Goal: Information Seeking & Learning: Compare options

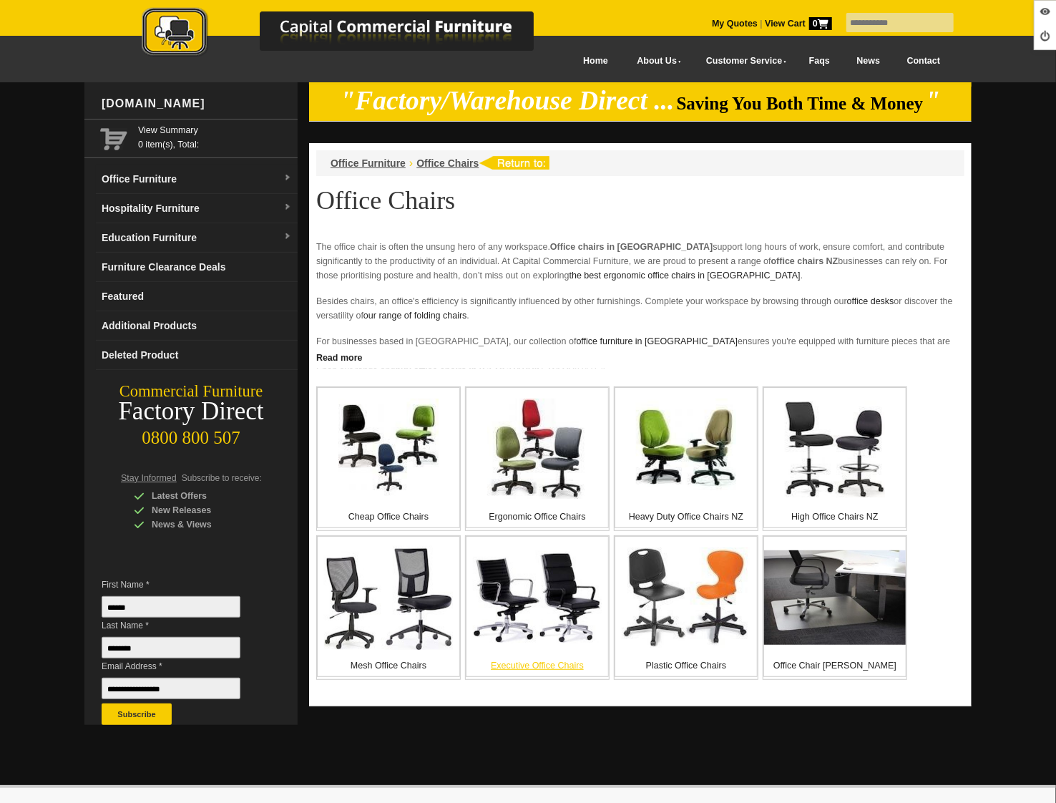
click at [529, 607] on img at bounding box center [537, 597] width 129 height 93
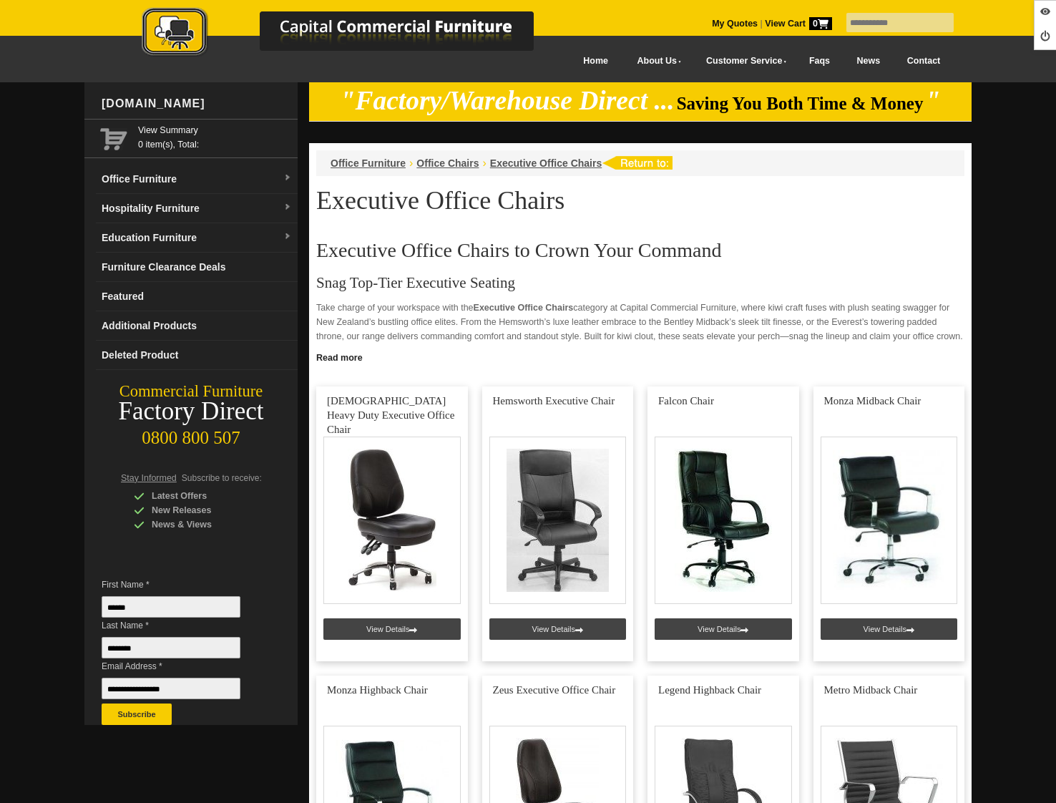
scroll to position [187, 0]
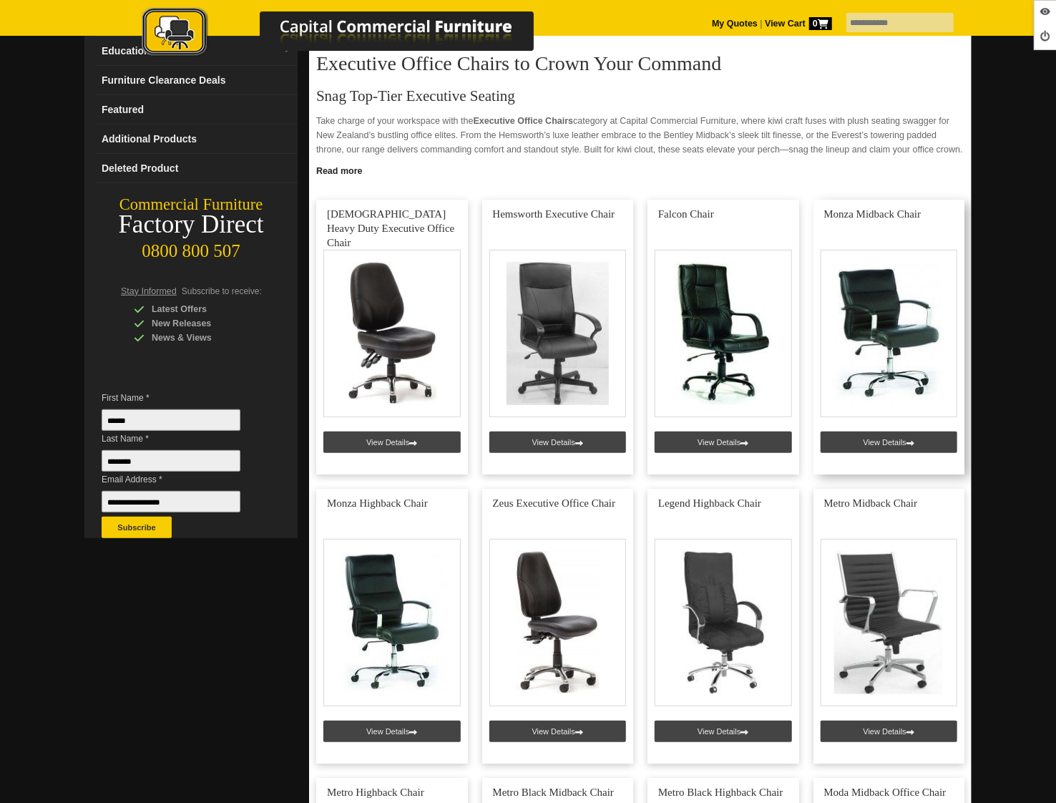
click at [882, 432] on link at bounding box center [889, 337] width 152 height 275
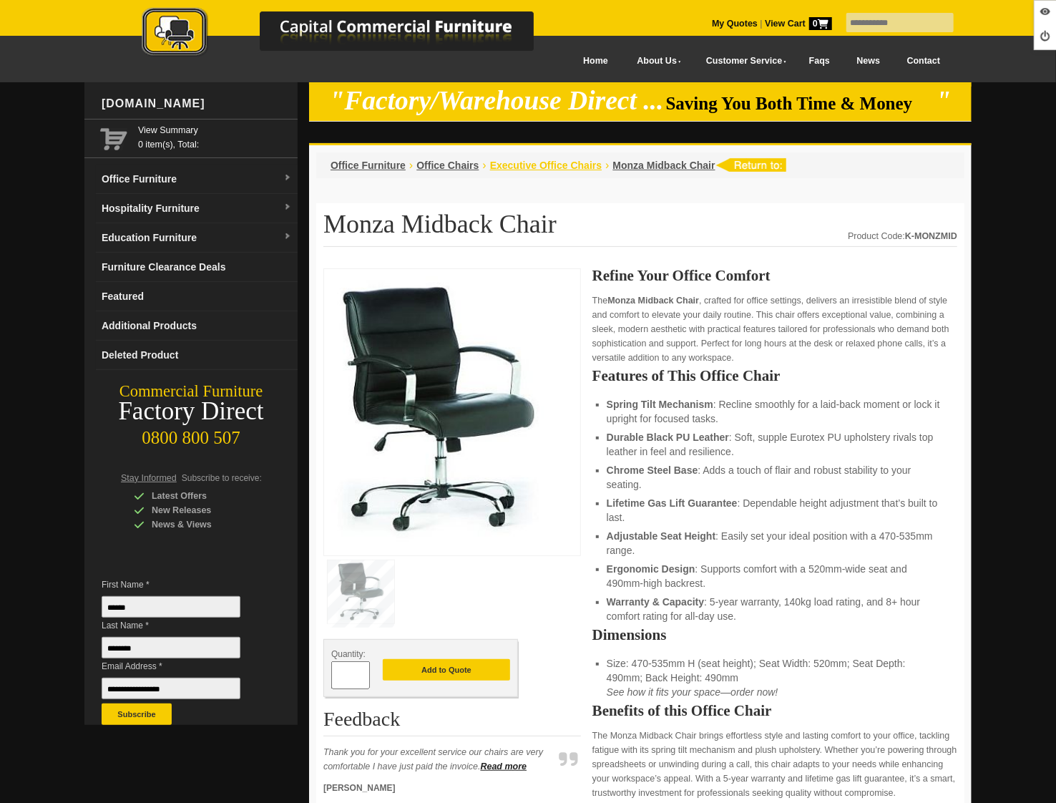
click at [519, 166] on span "Executive Office Chairs" at bounding box center [546, 165] width 112 height 11
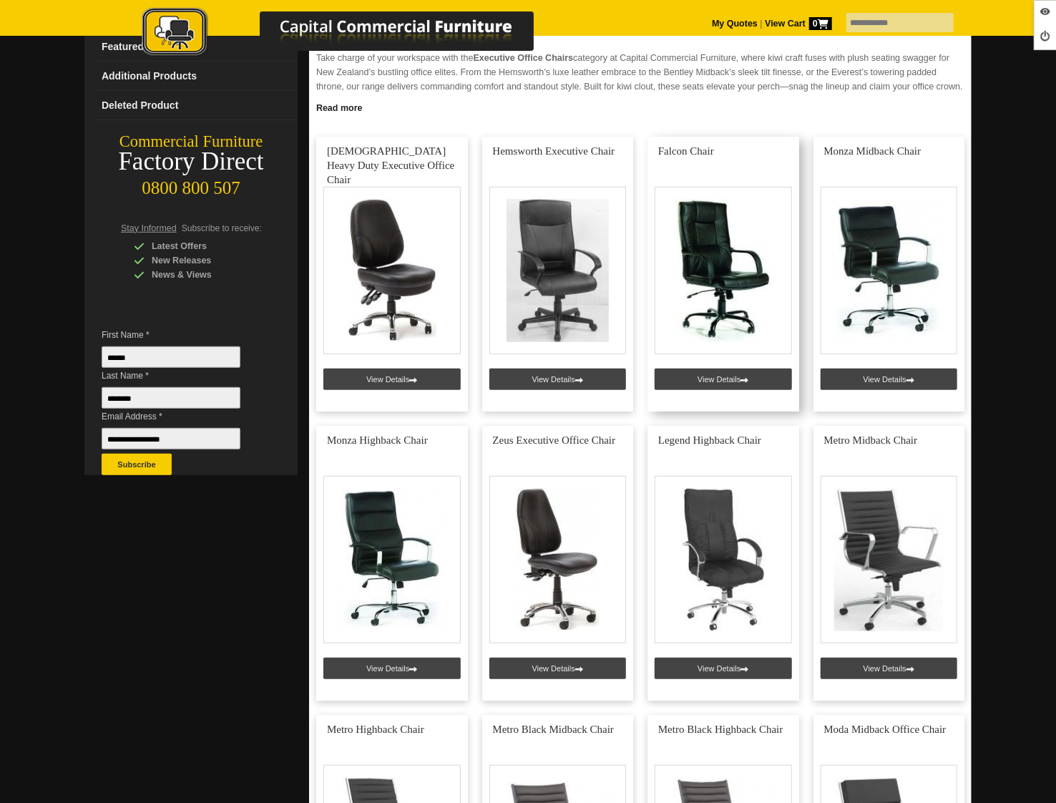
scroll to position [313, 0]
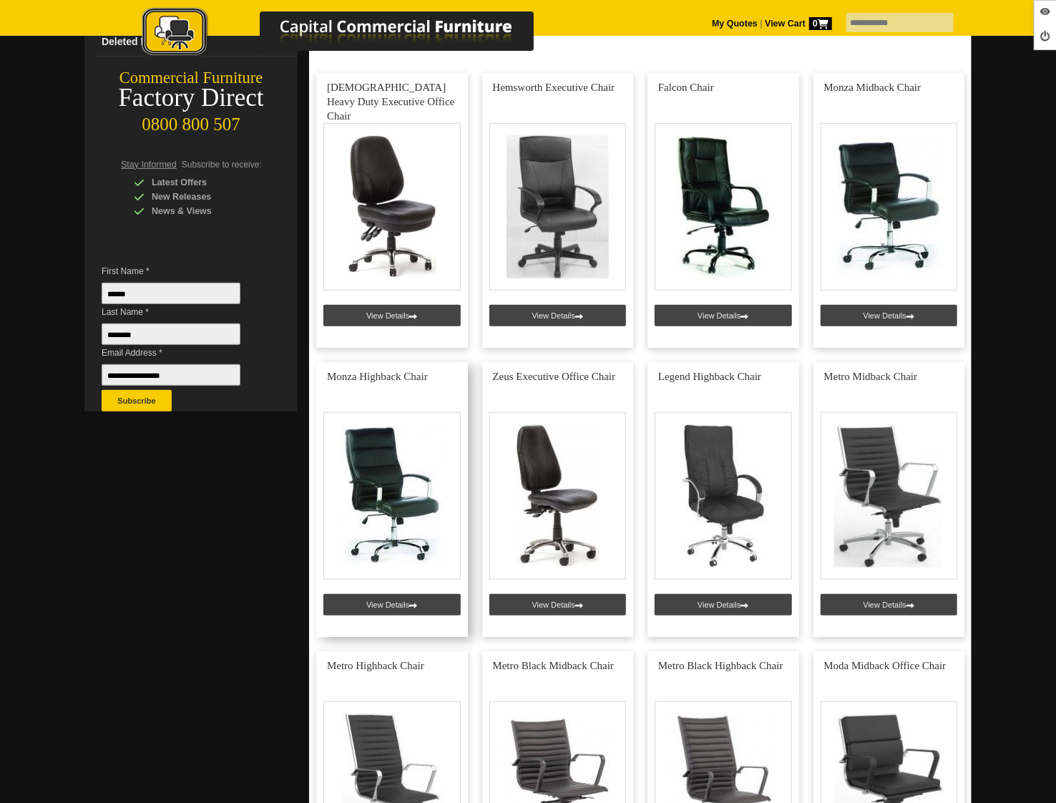
click at [373, 598] on link at bounding box center [392, 499] width 152 height 275
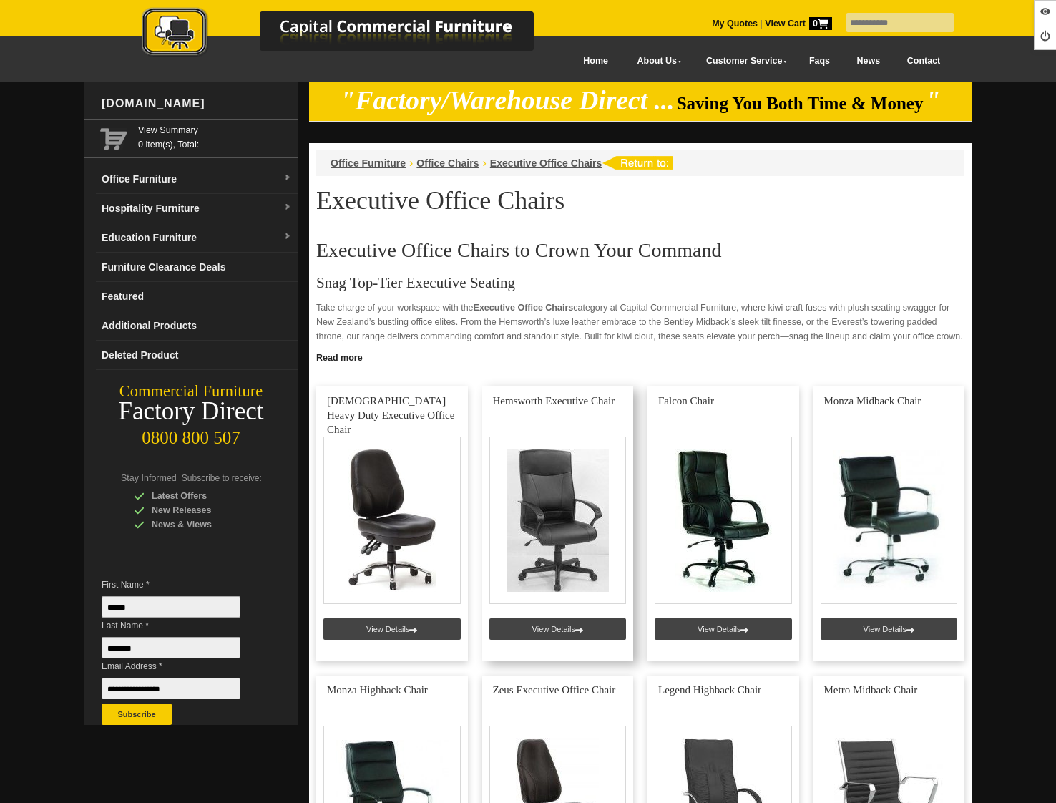
scroll to position [313, 0]
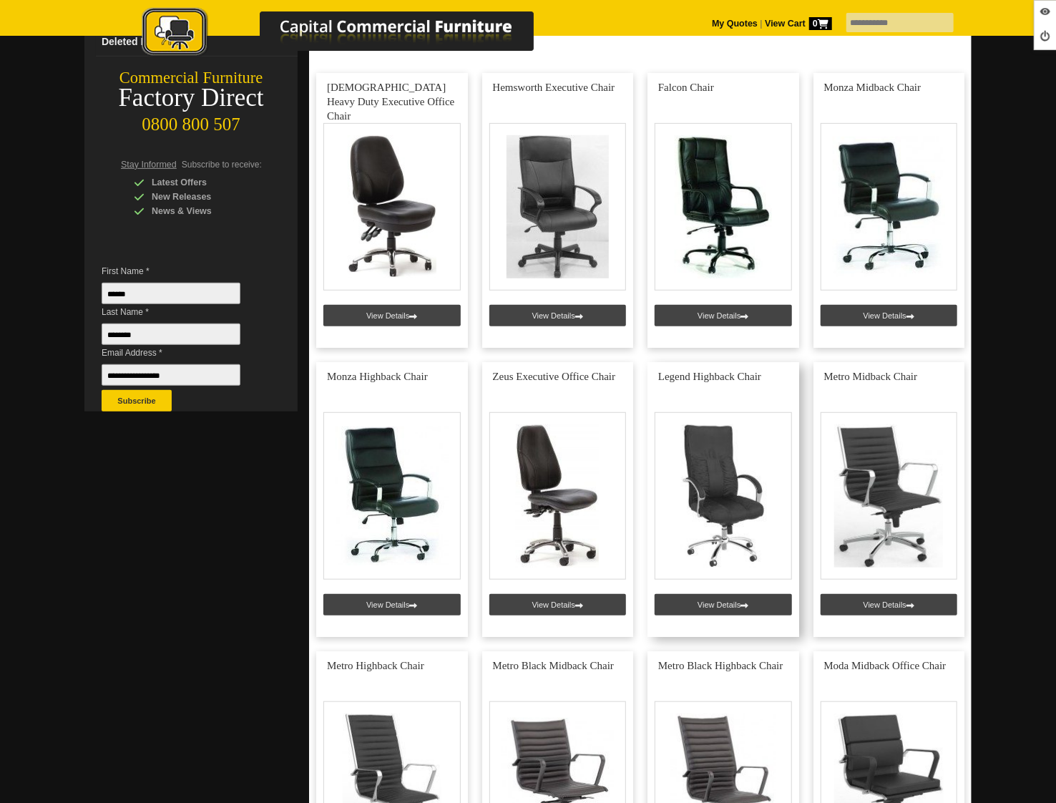
click at [730, 609] on link at bounding box center [723, 499] width 152 height 275
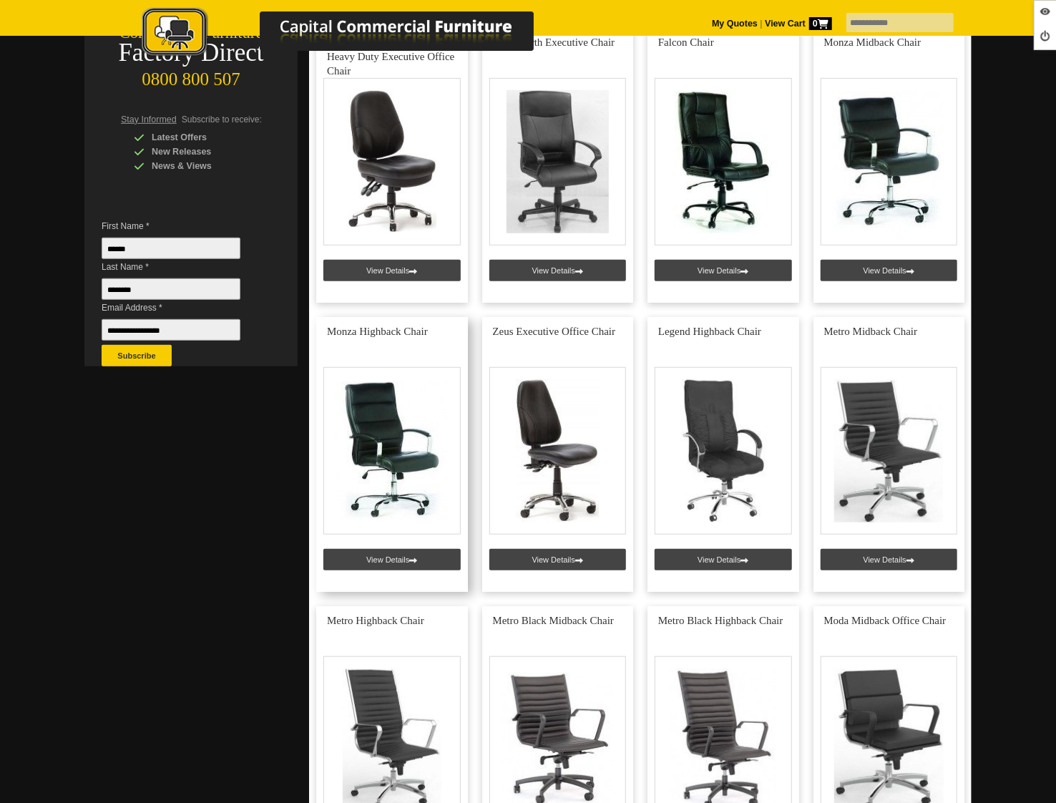
scroll to position [428, 0]
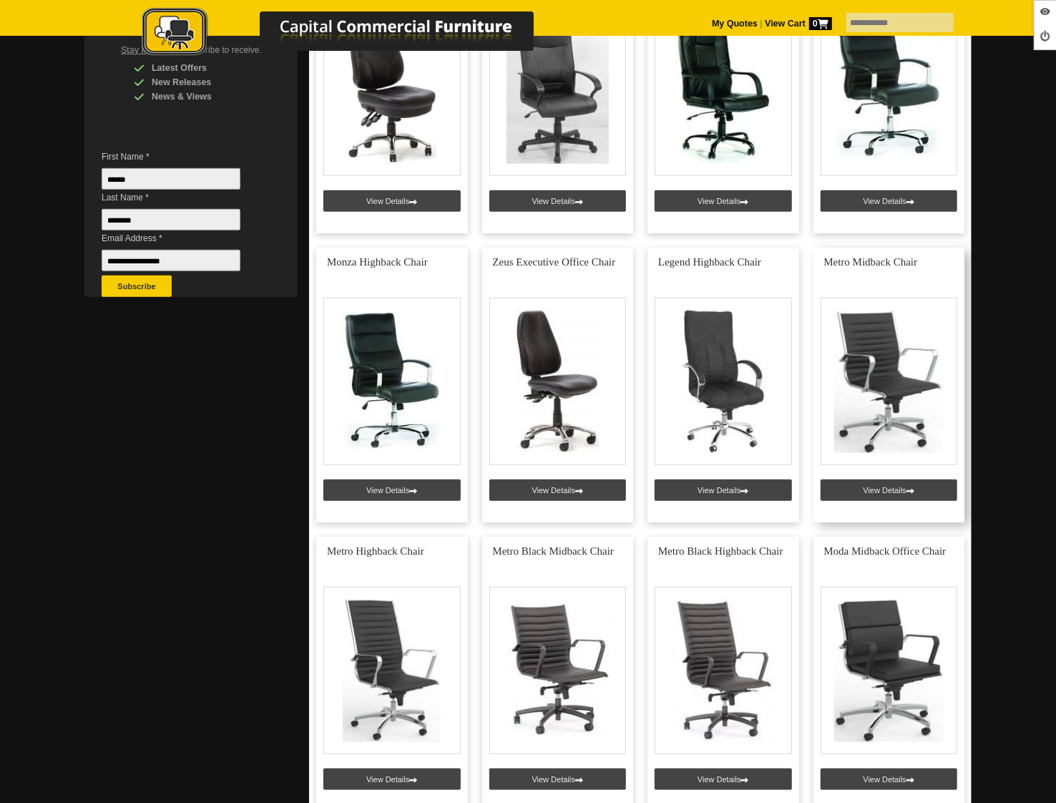
click at [863, 496] on link at bounding box center [889, 384] width 152 height 275
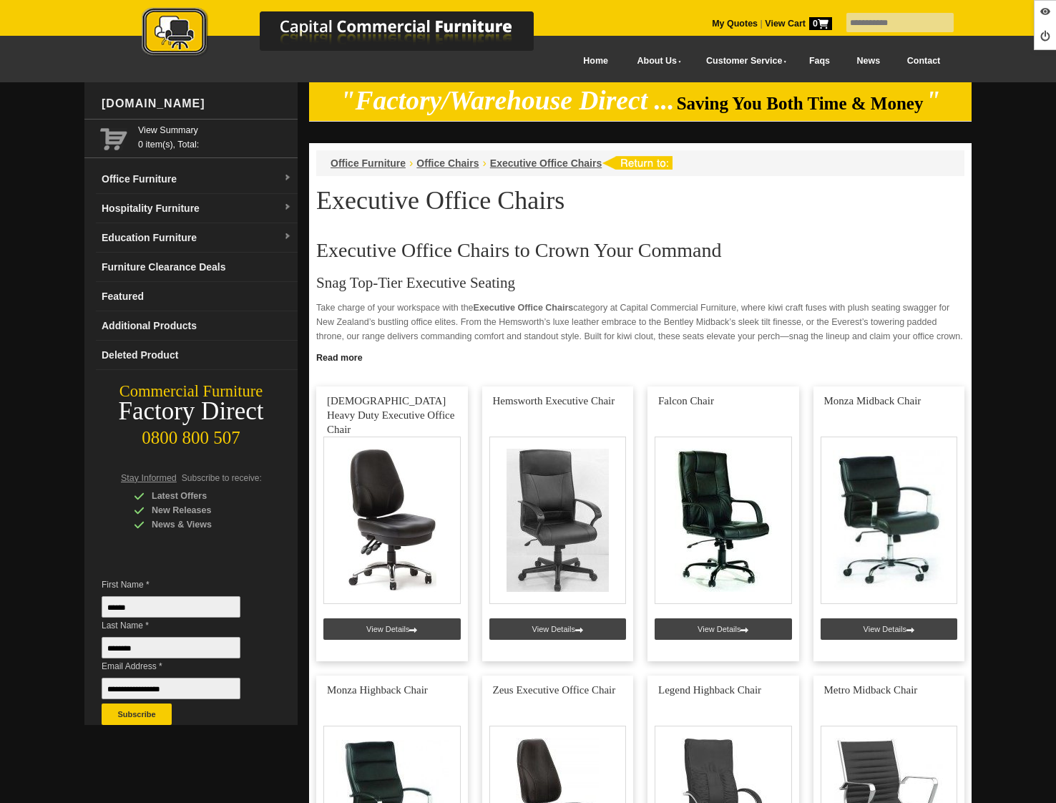
scroll to position [428, 0]
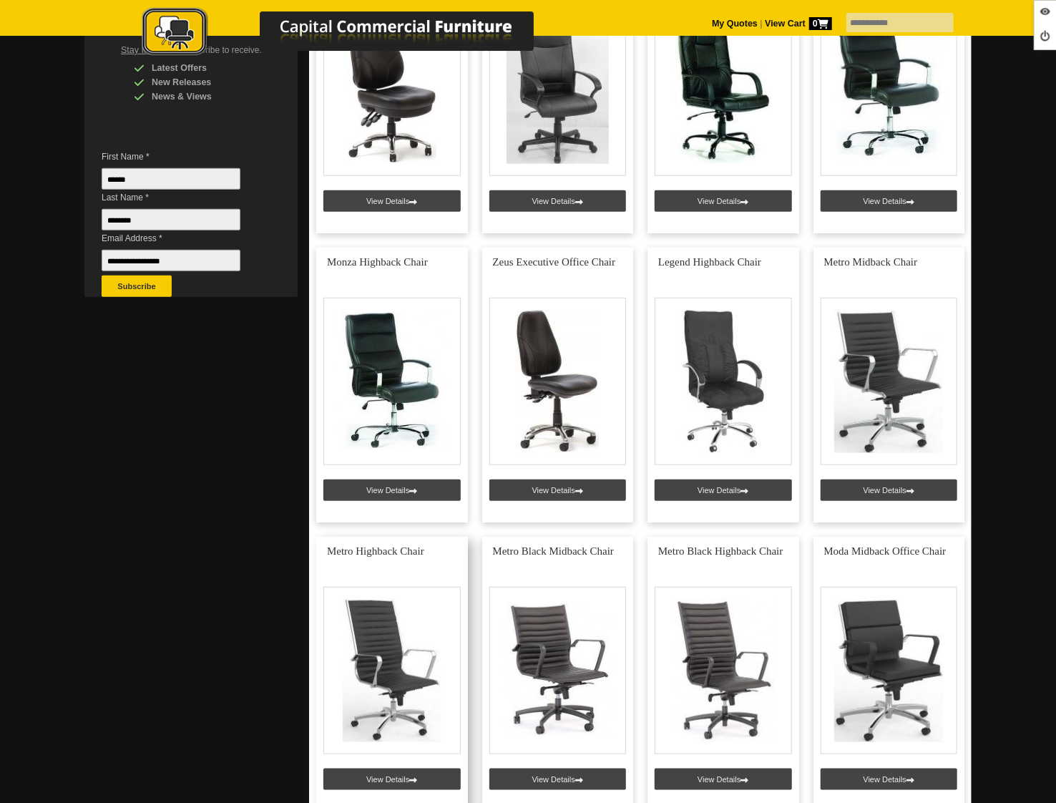
click at [389, 773] on link at bounding box center [392, 673] width 152 height 275
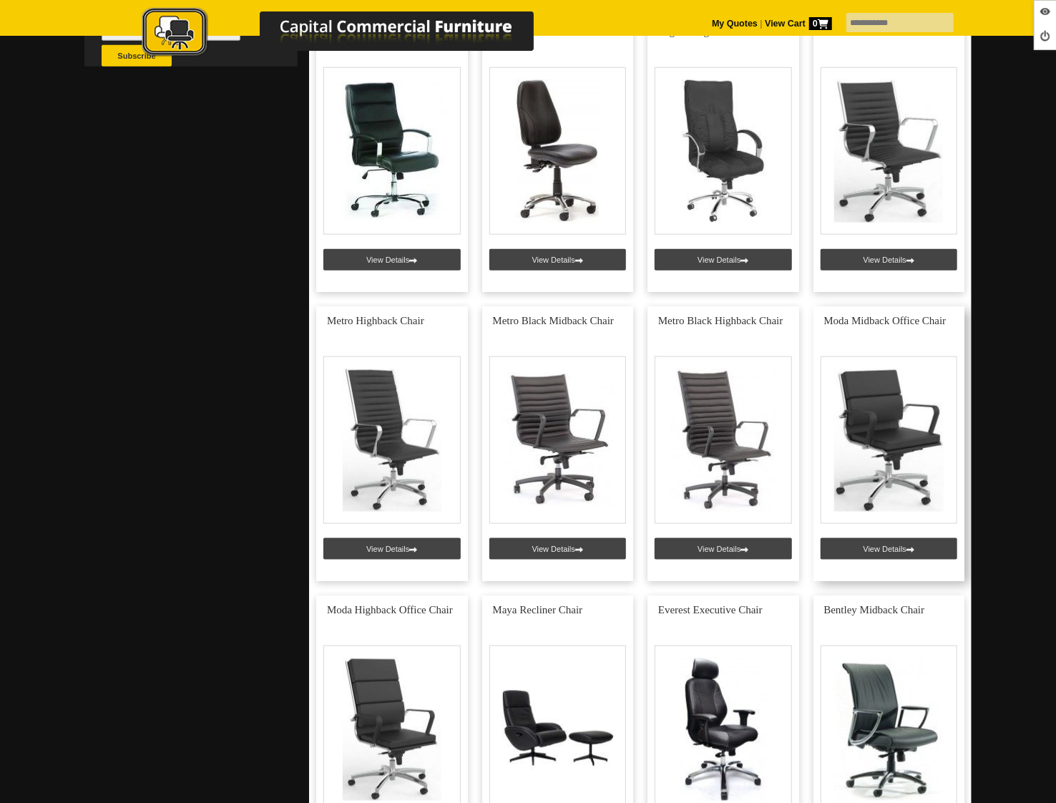
click at [917, 549] on link at bounding box center [889, 443] width 152 height 275
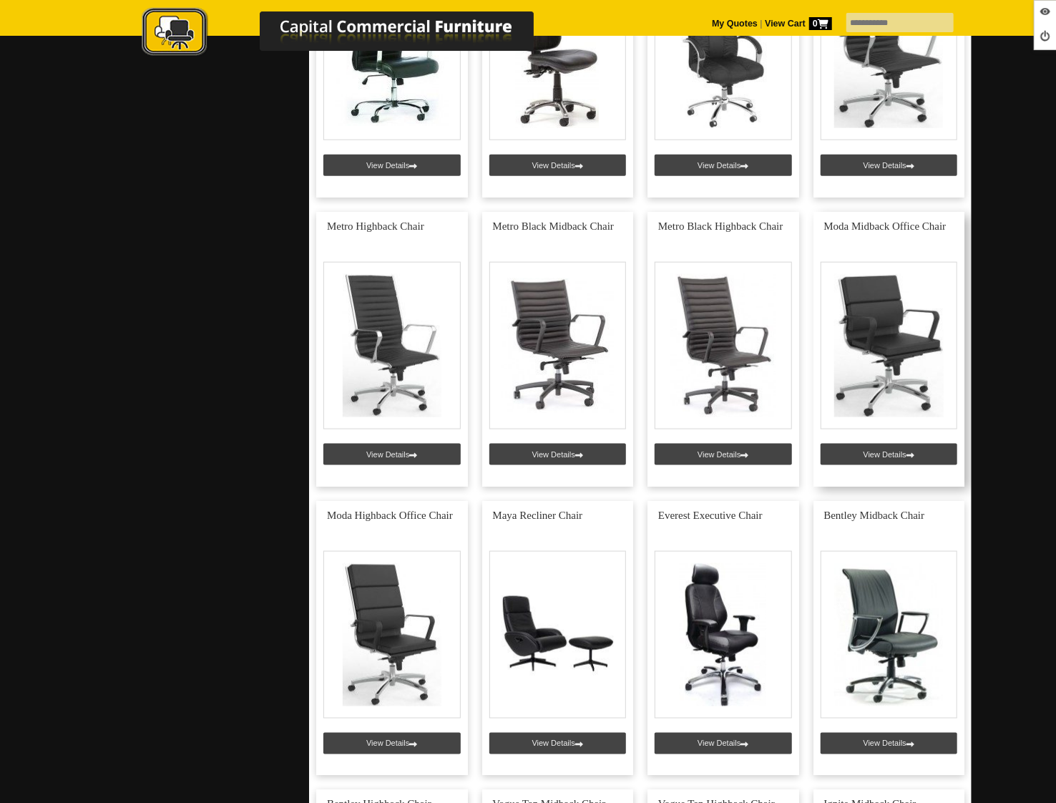
scroll to position [877, 0]
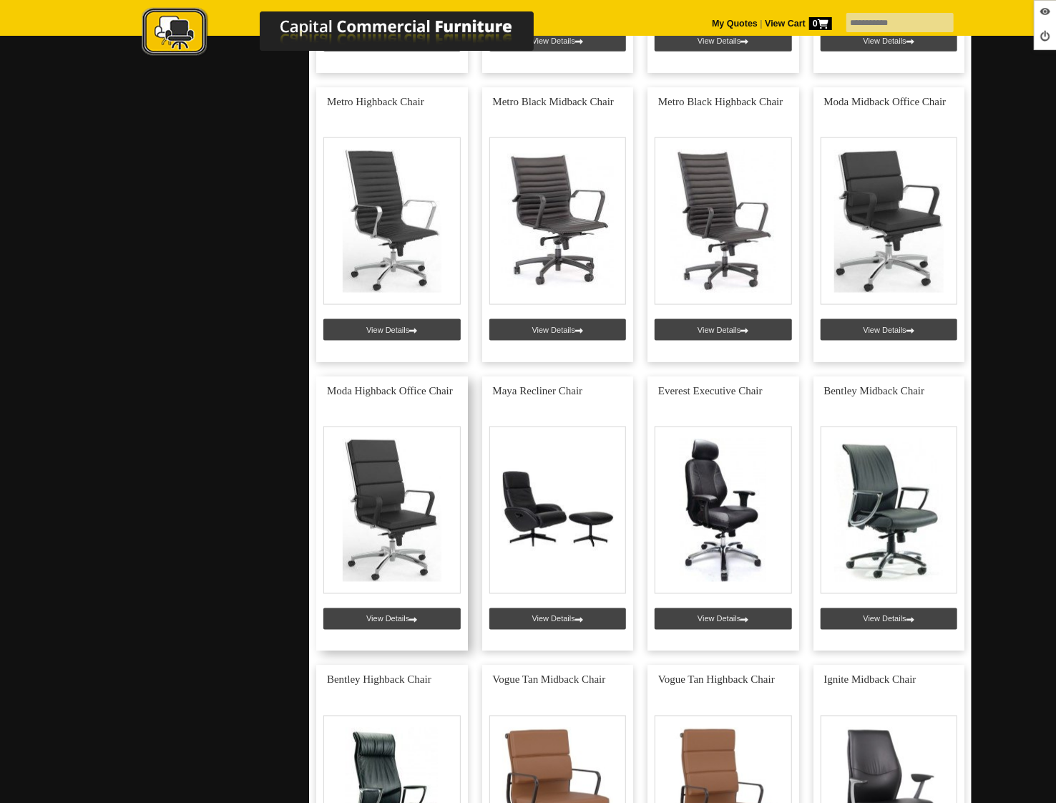
click at [399, 612] on link at bounding box center [392, 513] width 152 height 275
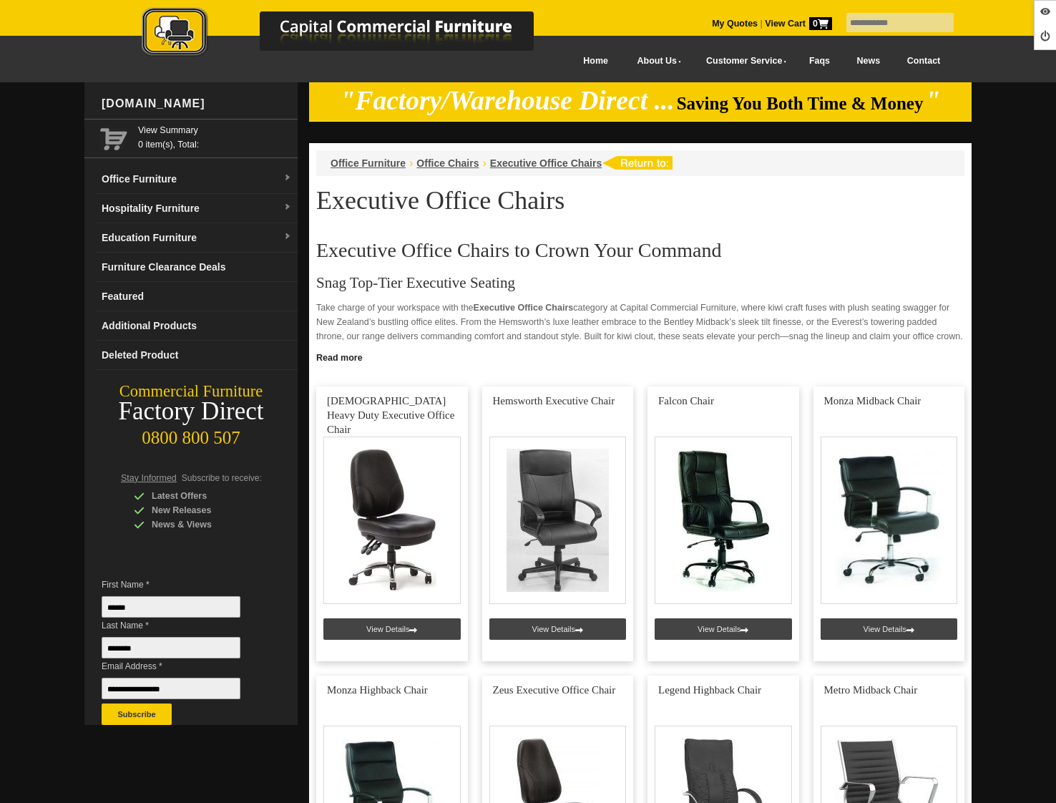
scroll to position [877, 0]
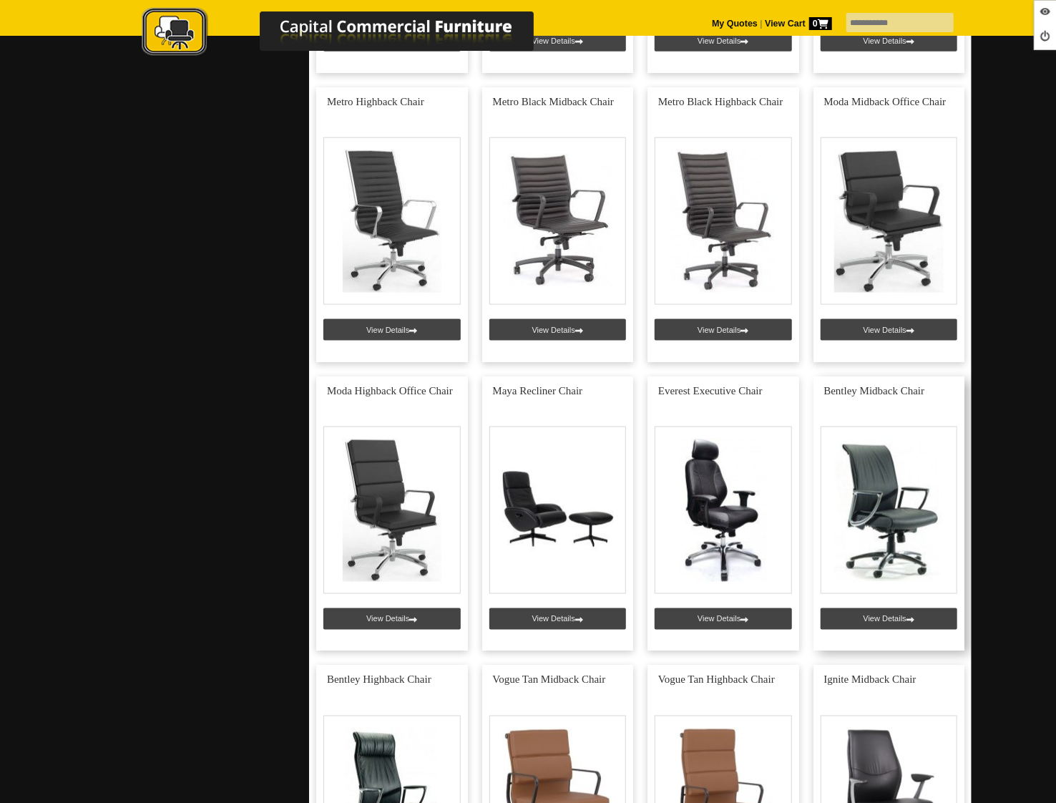
click at [883, 605] on link at bounding box center [889, 513] width 152 height 275
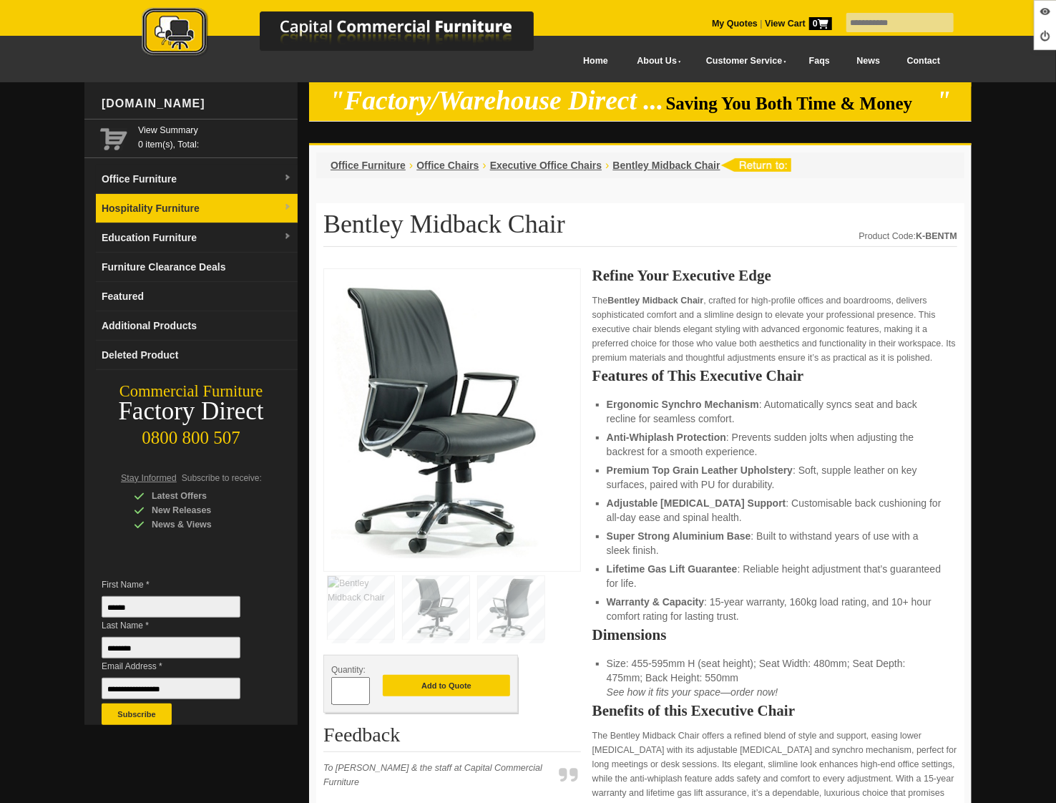
click at [159, 215] on link "Hospitality Furniture" at bounding box center [197, 208] width 202 height 29
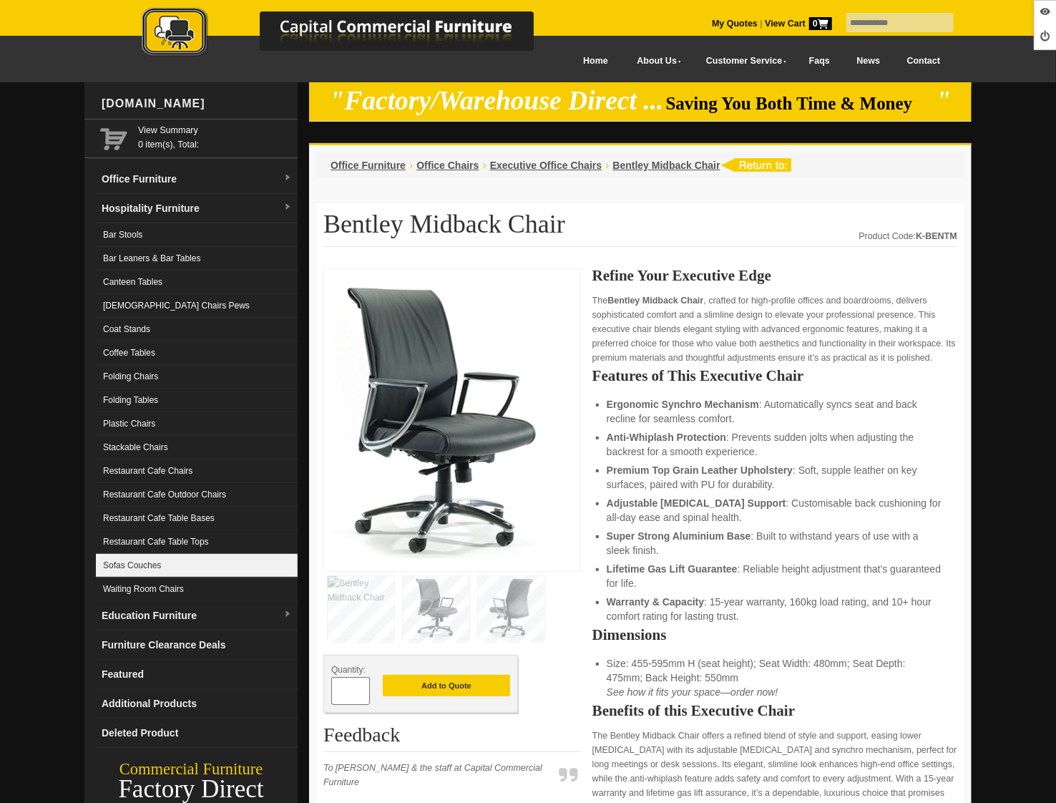
click at [190, 558] on link "Sofas Couches" at bounding box center [197, 566] width 202 height 24
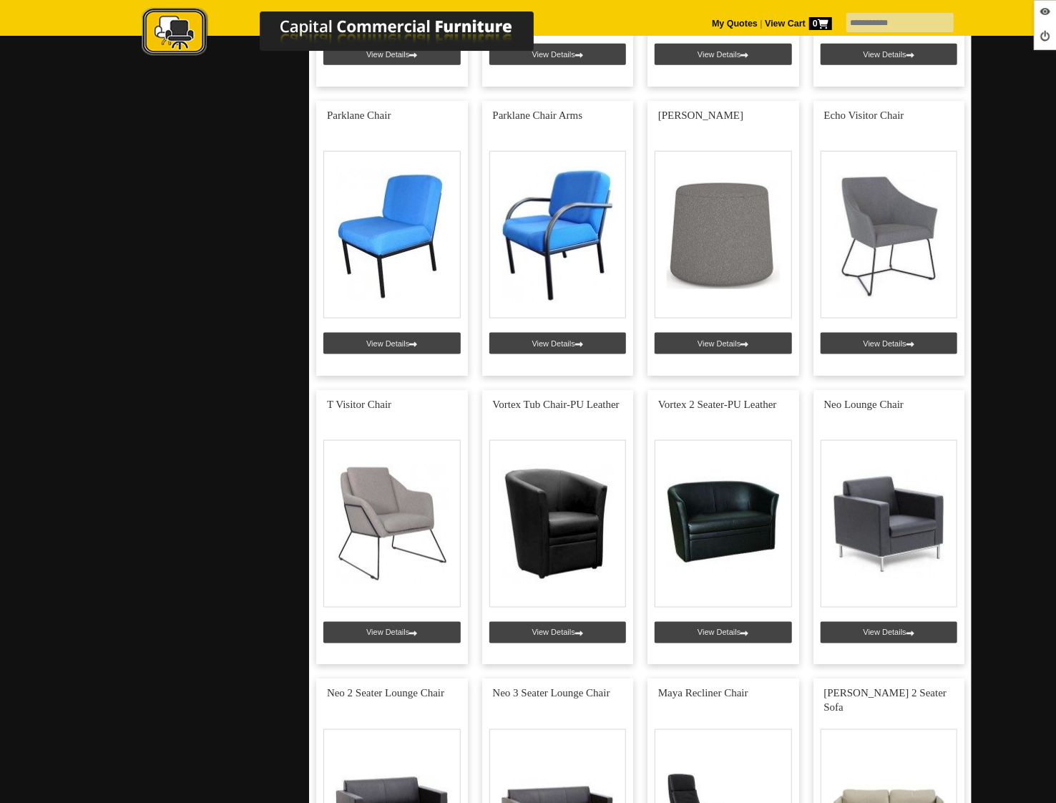
scroll to position [866, 0]
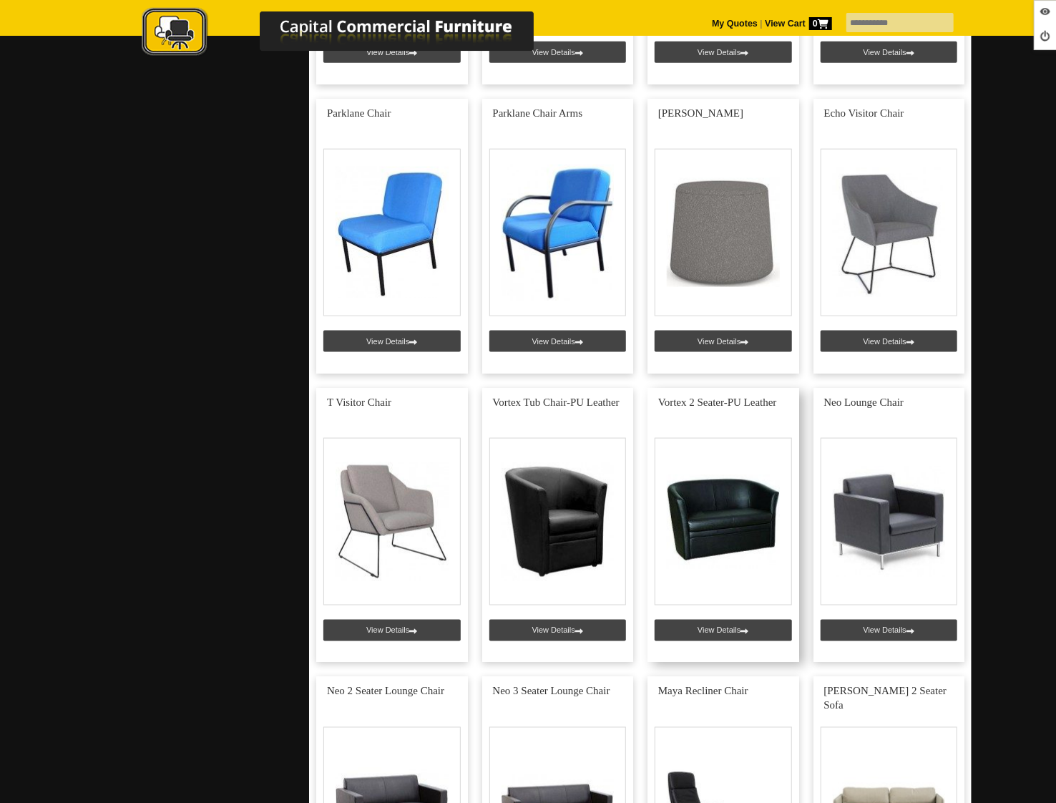
click at [711, 635] on link at bounding box center [723, 525] width 152 height 275
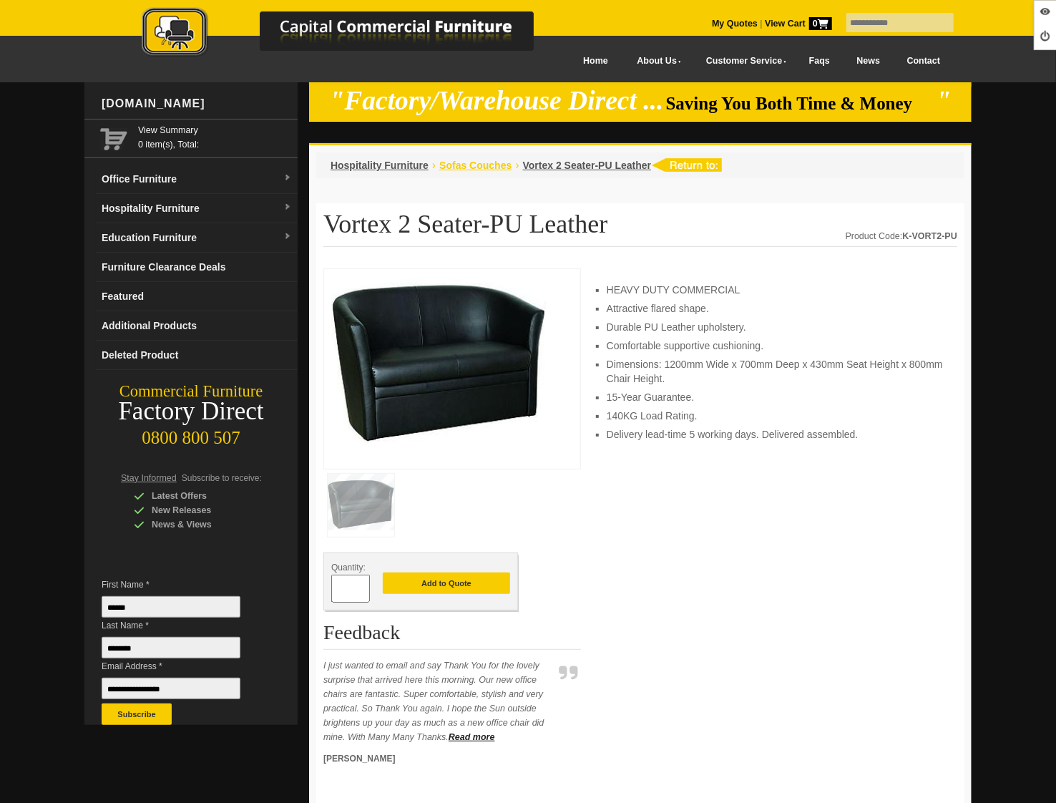
click at [469, 165] on span "Sofas Couches" at bounding box center [475, 165] width 72 height 11
